Goal: Transaction & Acquisition: Purchase product/service

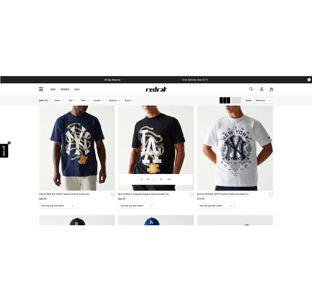
scroll to position [33, 0]
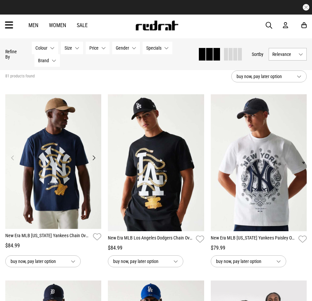
click at [71, 158] on img at bounding box center [53, 161] width 96 height 135
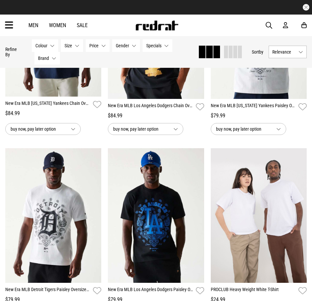
scroll to position [199, 0]
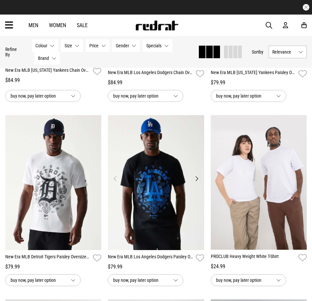
click at [163, 191] on img at bounding box center [156, 182] width 96 height 135
